Goal: Task Accomplishment & Management: Manage account settings

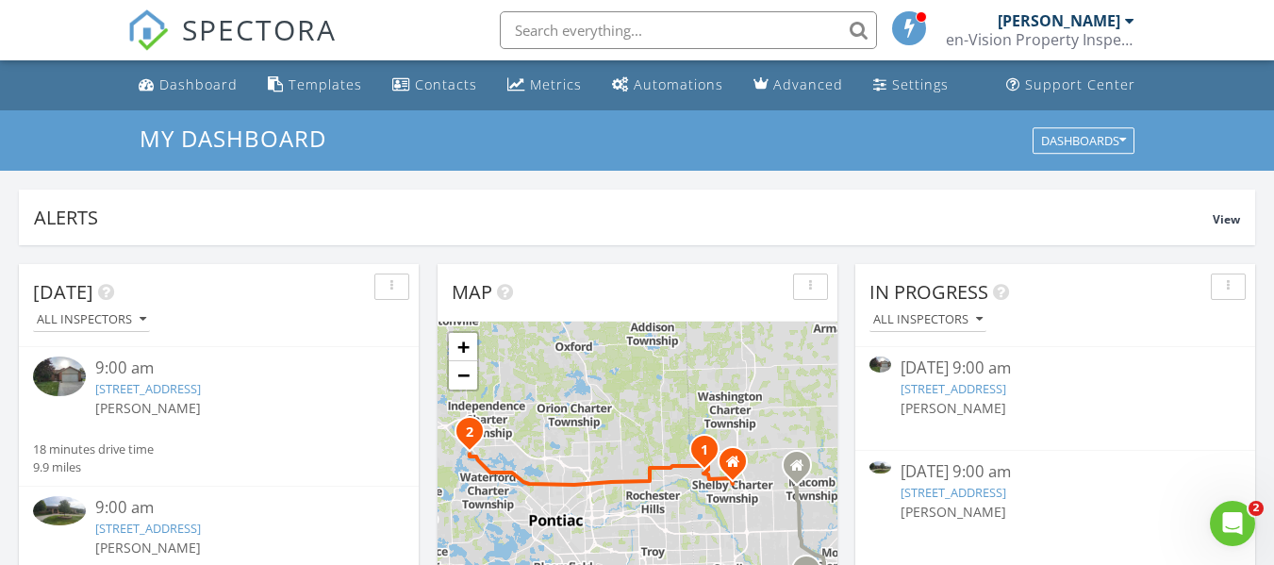
click at [1006, 493] on link "3901 Waterview Dr, Shelby Township, MI 48316" at bounding box center [953, 492] width 106 height 17
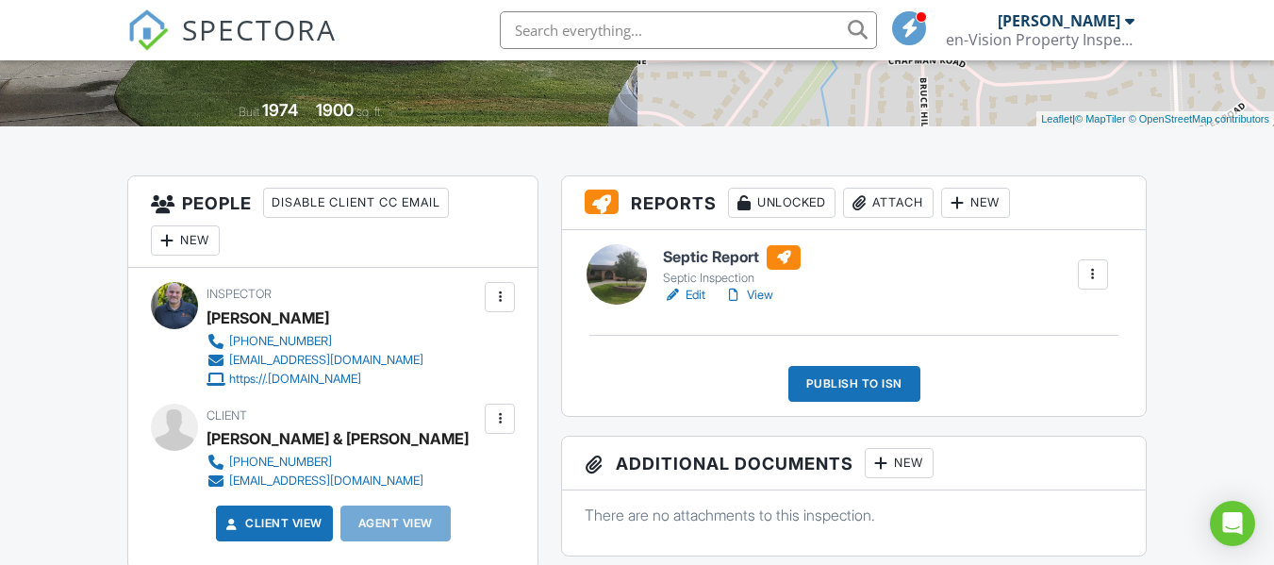
click at [900, 203] on div "Attach" at bounding box center [888, 203] width 91 height 30
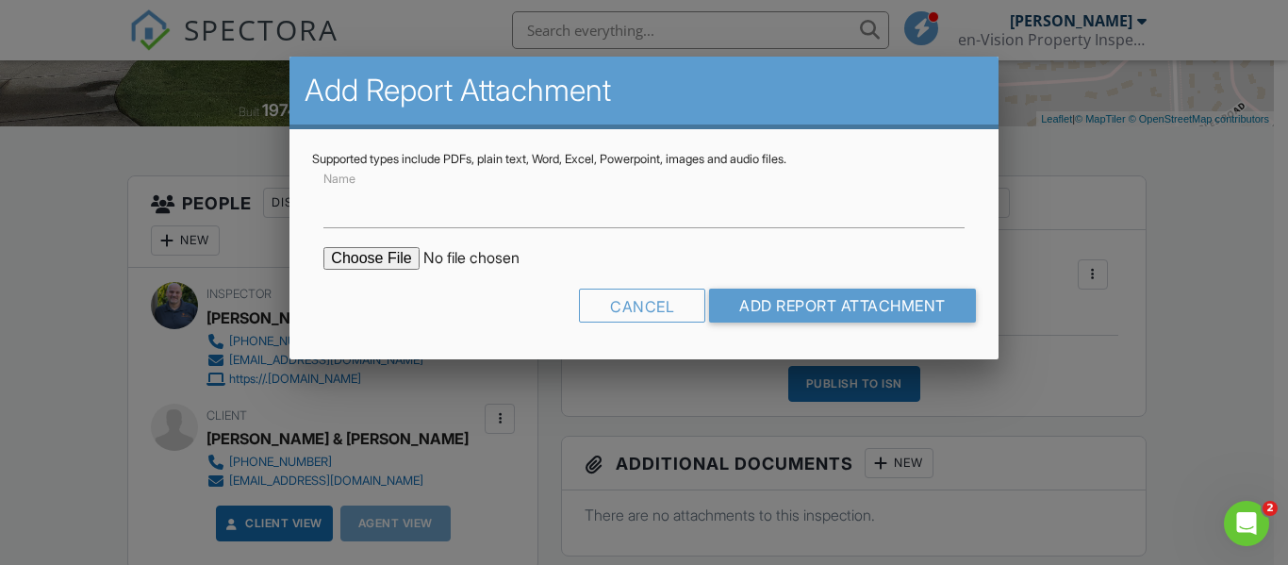
click at [354, 259] on input "file" at bounding box center [483, 258] width 321 height 23
type input "C:\fakepath\Site Drawing & Bore Holes.pdf"
click at [428, 217] on input "Name" at bounding box center [643, 205] width 640 height 46
type input "Site Drawing"
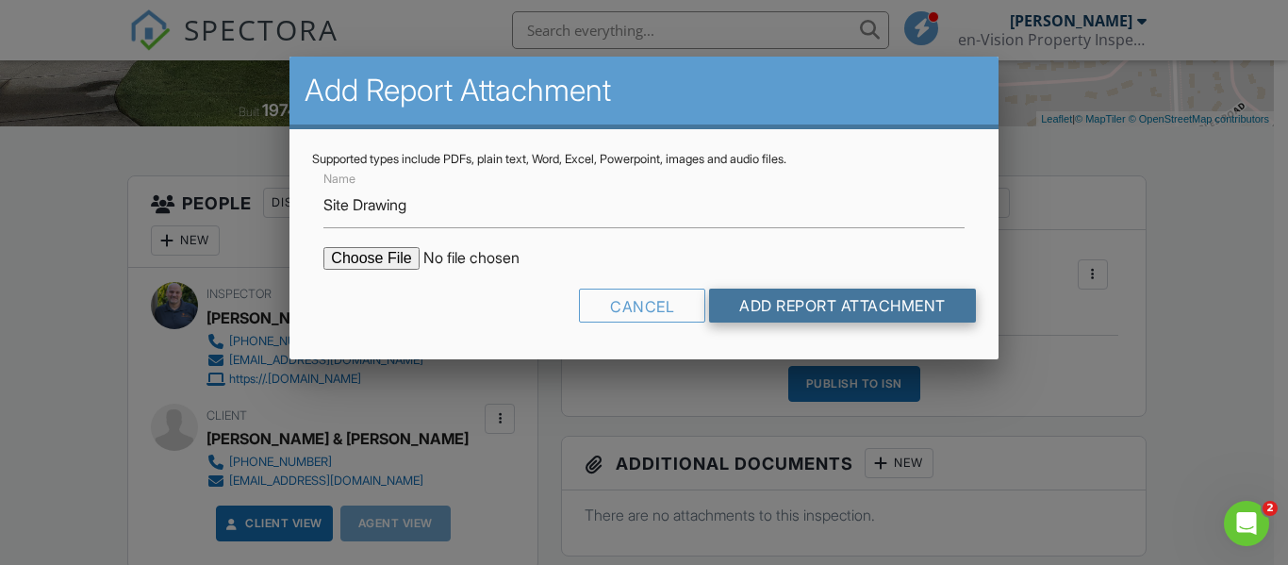
click at [850, 311] on input "Add Report Attachment" at bounding box center [842, 305] width 267 height 34
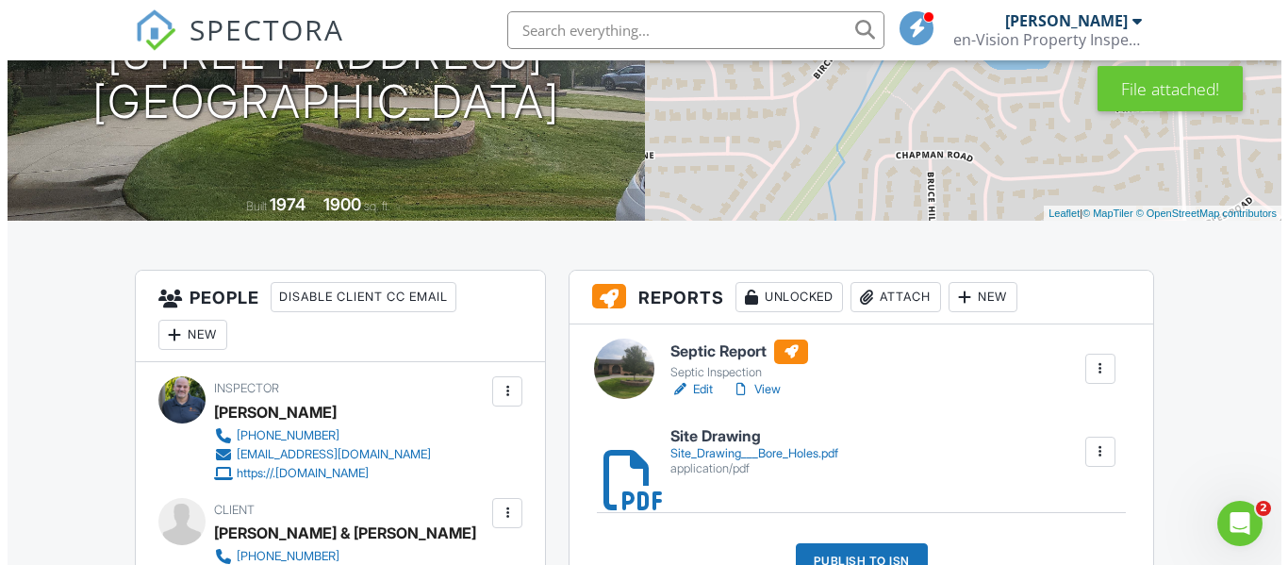
scroll to position [377, 0]
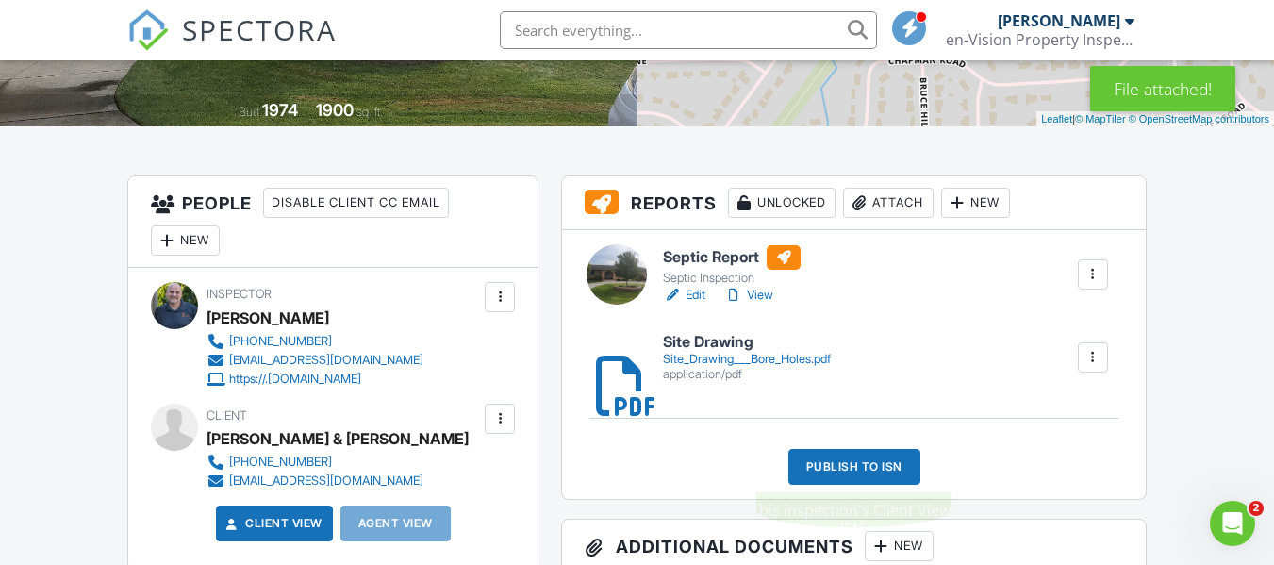
click at [871, 471] on div "Publish to ISN" at bounding box center [854, 467] width 132 height 36
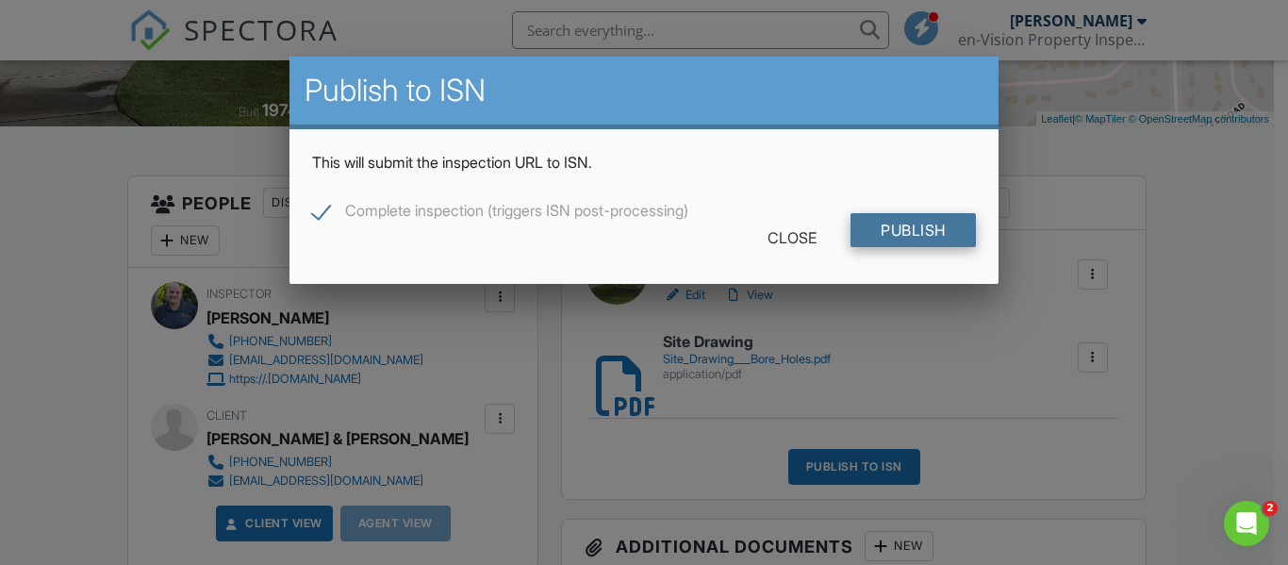
click at [911, 232] on input "Publish" at bounding box center [912, 230] width 125 height 34
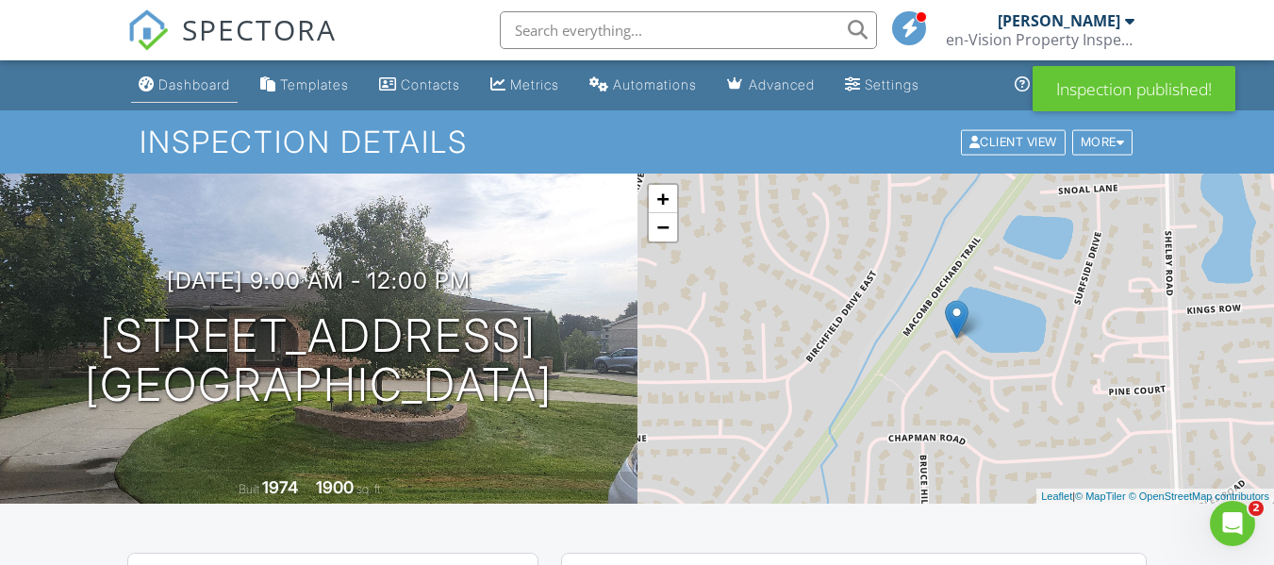
click at [186, 86] on div "Dashboard" at bounding box center [194, 84] width 72 height 16
